Goal: Information Seeking & Learning: Learn about a topic

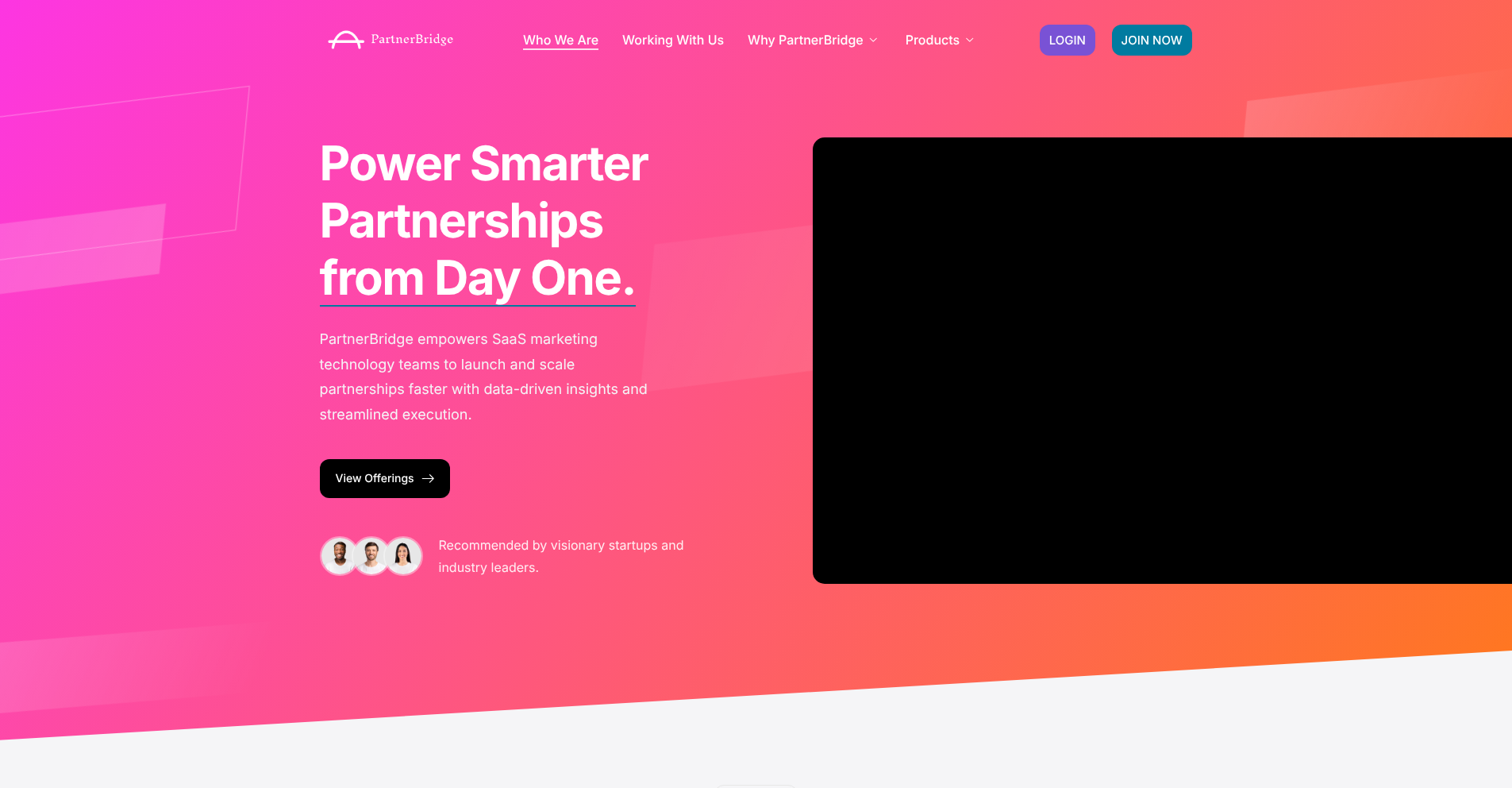
click at [564, 42] on link "Who We Are" at bounding box center [561, 40] width 75 height 13
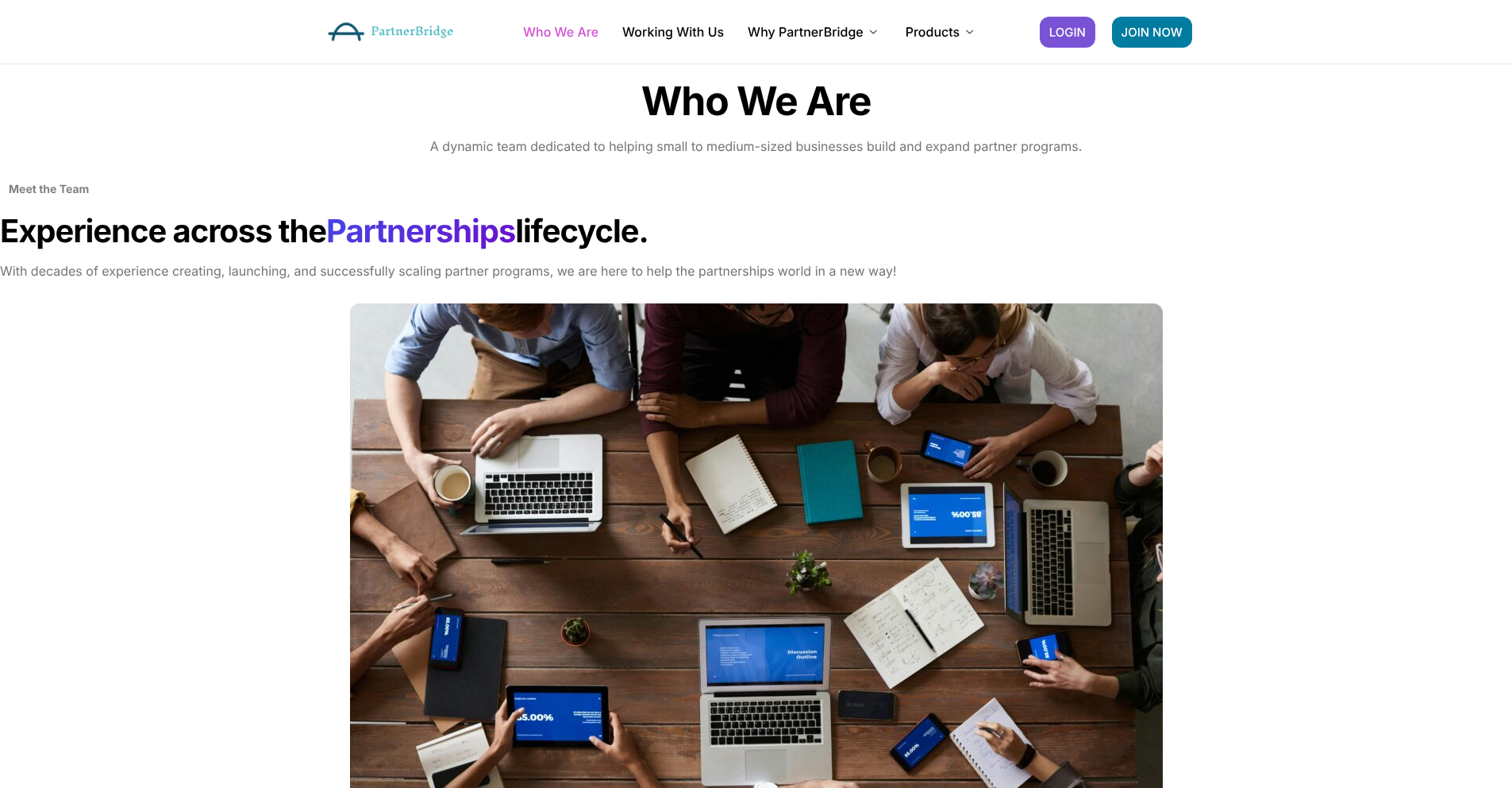
click at [434, 43] on img at bounding box center [391, 31] width 142 height 35
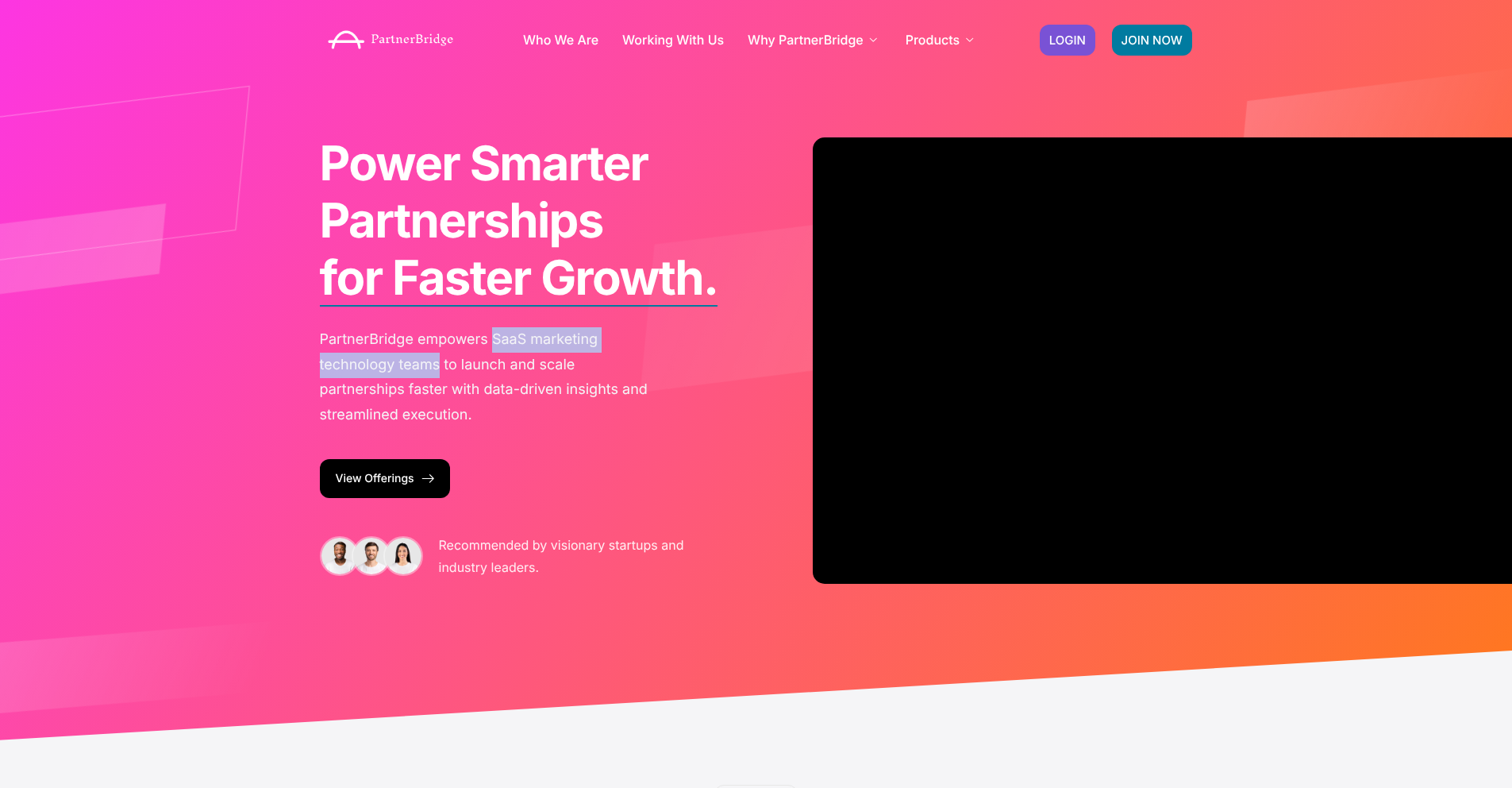
drag, startPoint x: 493, startPoint y: 337, endPoint x: 436, endPoint y: 366, distance: 64.0
click at [436, 366] on p "PartnerBridge empowers SaaS marketing technology teams to launch and scale part…" at bounding box center [486, 377] width 333 height 100
copy p "SaaS marketing technology teams"
